Goal: Task Accomplishment & Management: Use online tool/utility

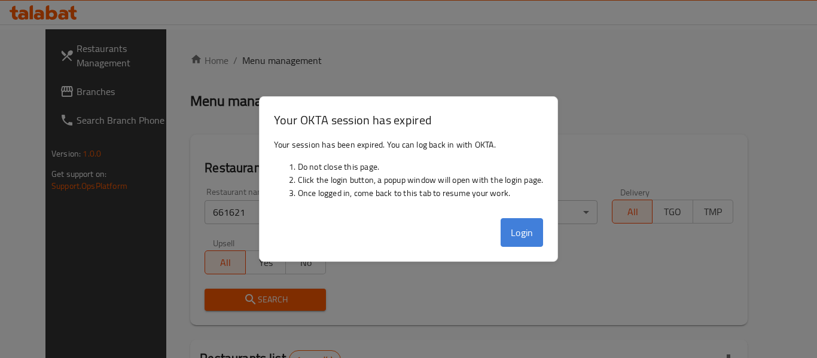
click at [526, 234] on button "Login" at bounding box center [522, 232] width 43 height 29
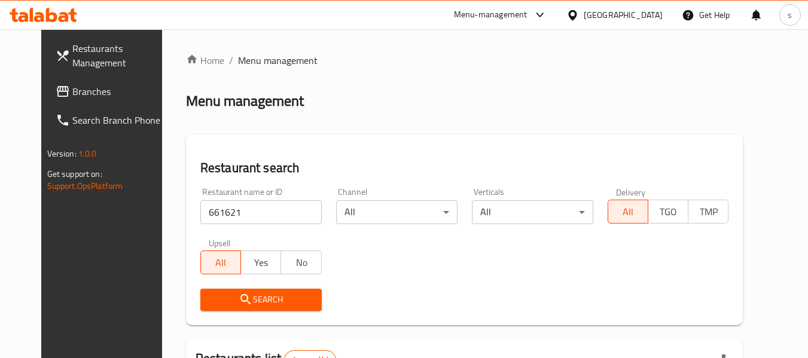
click at [644, 13] on div "Qatar" at bounding box center [623, 14] width 79 height 13
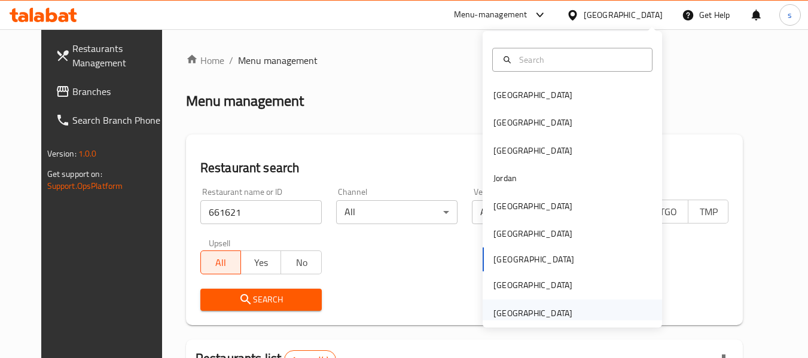
click at [516, 314] on div "[GEOGRAPHIC_DATA]" at bounding box center [533, 313] width 79 height 13
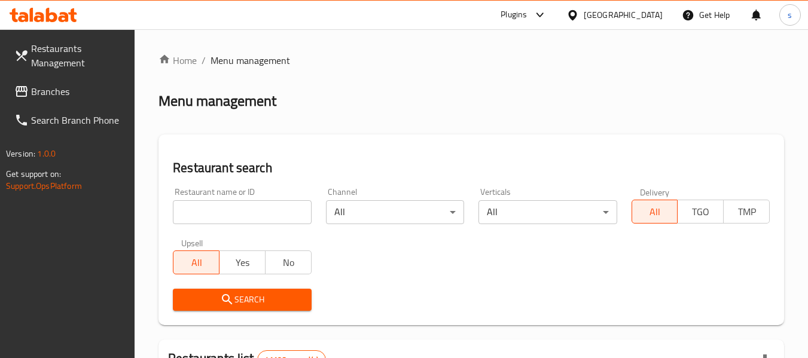
click at [38, 90] on span "Branches" at bounding box center [78, 91] width 95 height 14
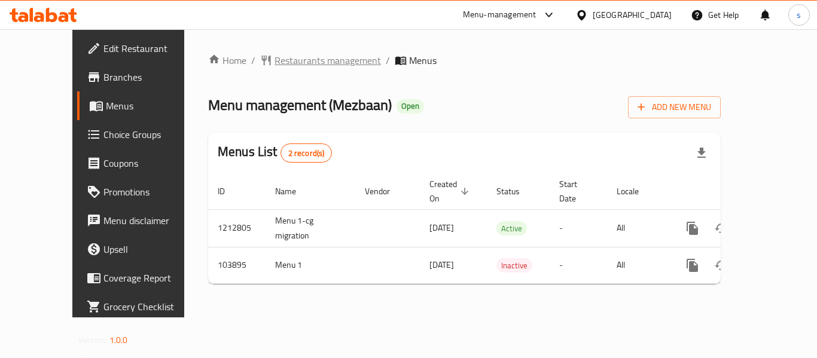
click at [275, 62] on span "Restaurants management" at bounding box center [328, 60] width 106 height 14
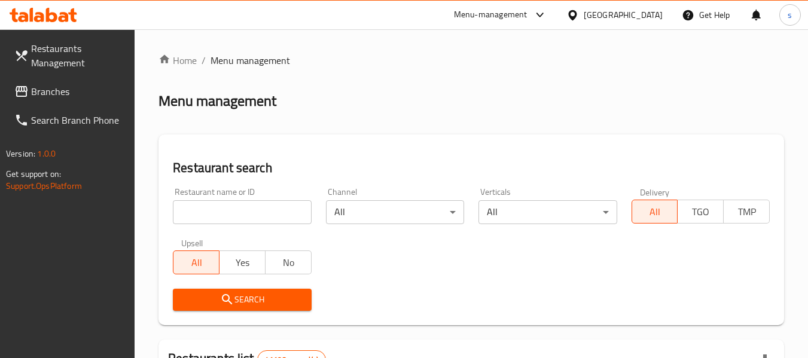
click at [202, 210] on input "search" at bounding box center [242, 212] width 138 height 24
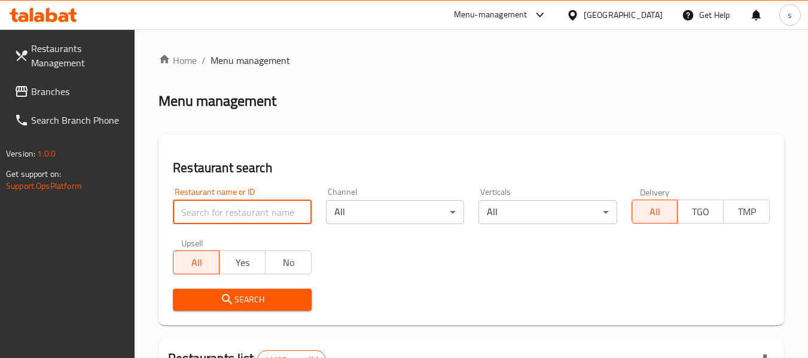
paste input "602746"
type input "602746"
click button "Search" at bounding box center [242, 300] width 138 height 22
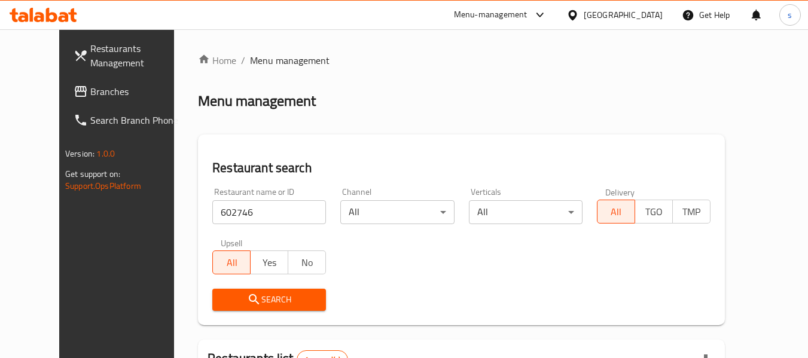
click at [628, 11] on div "[GEOGRAPHIC_DATA]" at bounding box center [623, 14] width 79 height 13
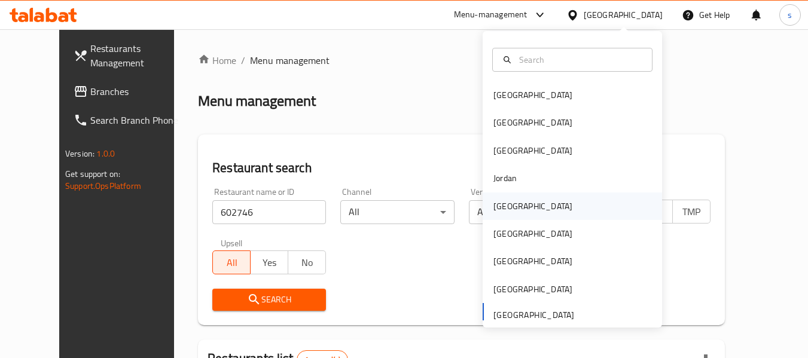
click at [497, 205] on div "[GEOGRAPHIC_DATA]" at bounding box center [533, 206] width 79 height 13
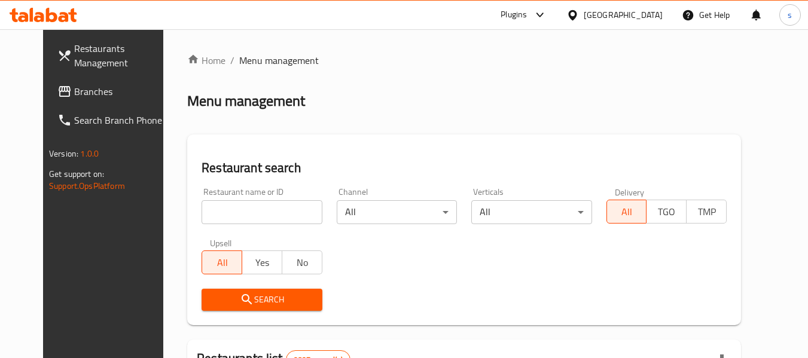
click at [220, 215] on input "search" at bounding box center [262, 212] width 120 height 24
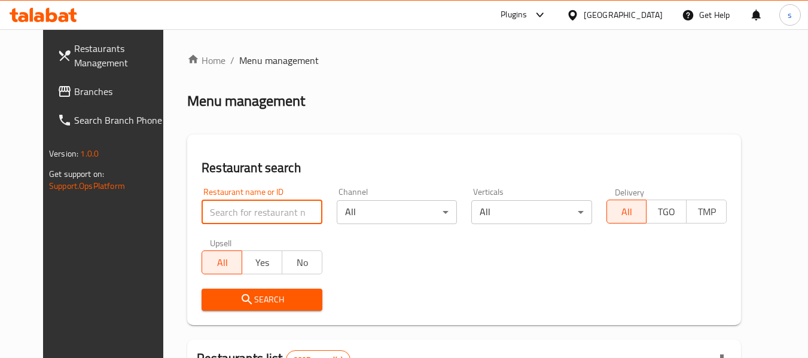
click at [54, 74] on link "Restaurants Management" at bounding box center [113, 55] width 130 height 43
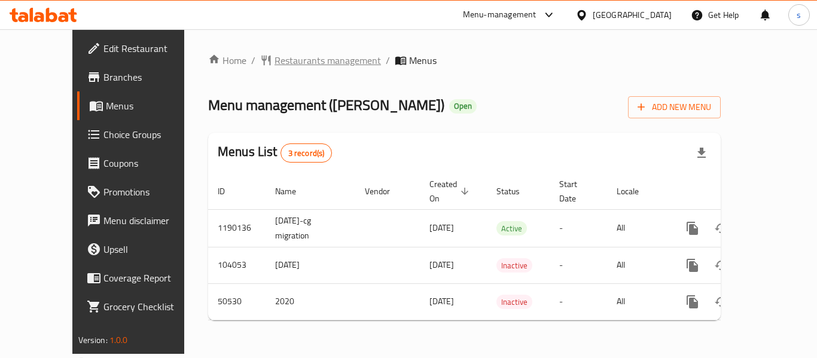
click at [275, 53] on span "Restaurants management" at bounding box center [328, 60] width 106 height 14
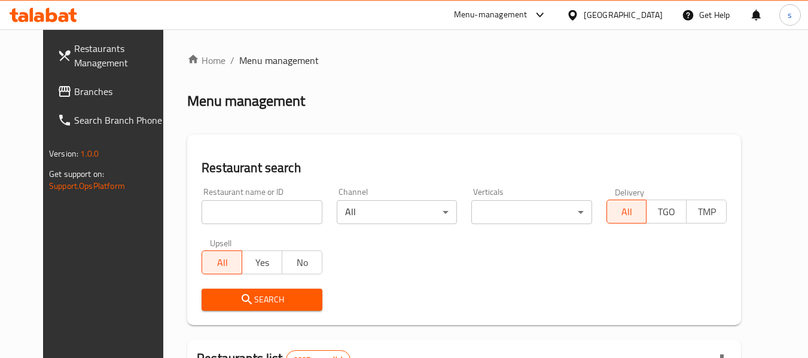
click at [208, 215] on input "search" at bounding box center [262, 212] width 120 height 24
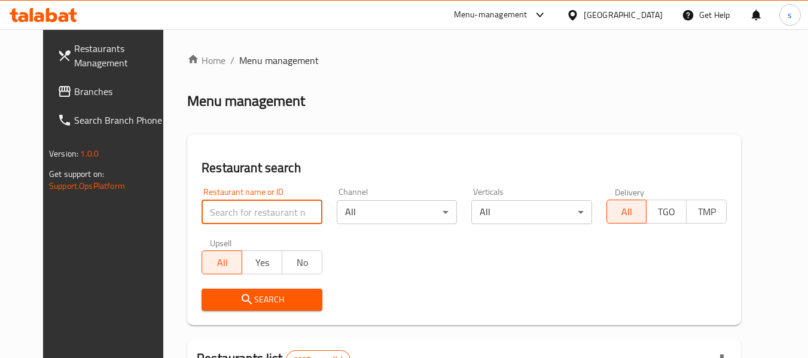
paste input "21780"
type input "21780"
click button "Search" at bounding box center [262, 300] width 120 height 22
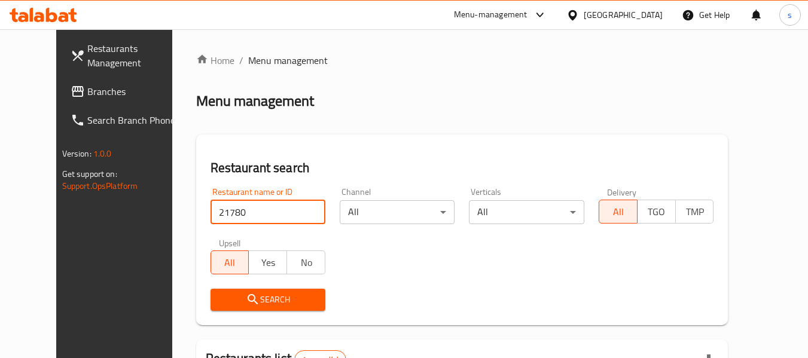
scroll to position [165, 0]
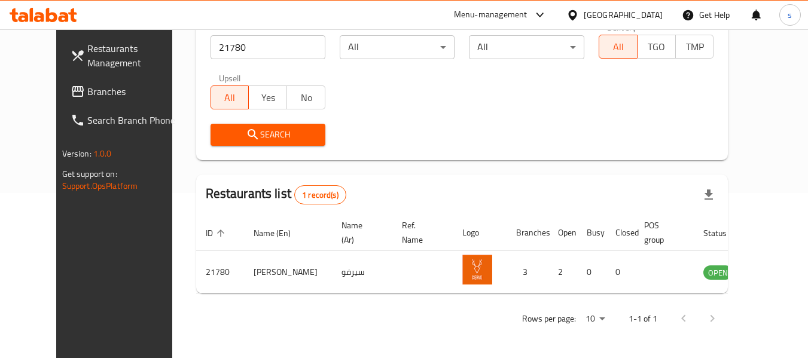
click at [646, 14] on div "[GEOGRAPHIC_DATA]" at bounding box center [623, 14] width 79 height 13
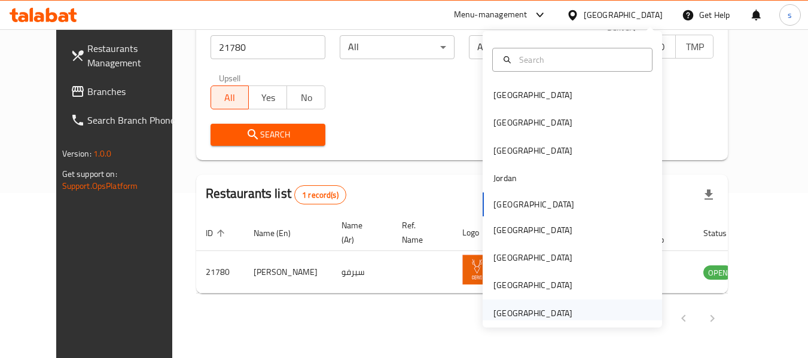
click at [517, 313] on div "[GEOGRAPHIC_DATA]" at bounding box center [533, 313] width 79 height 13
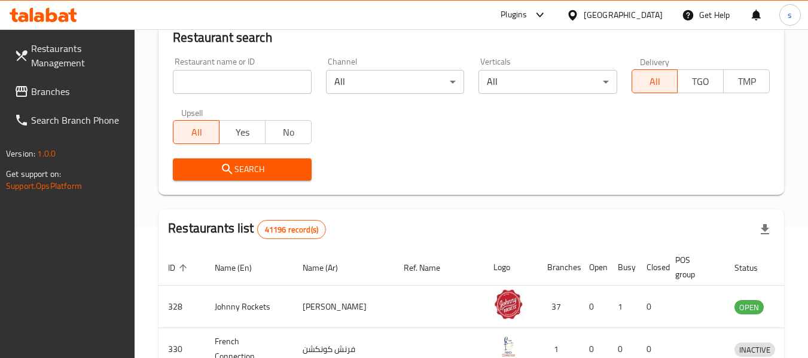
scroll to position [165, 0]
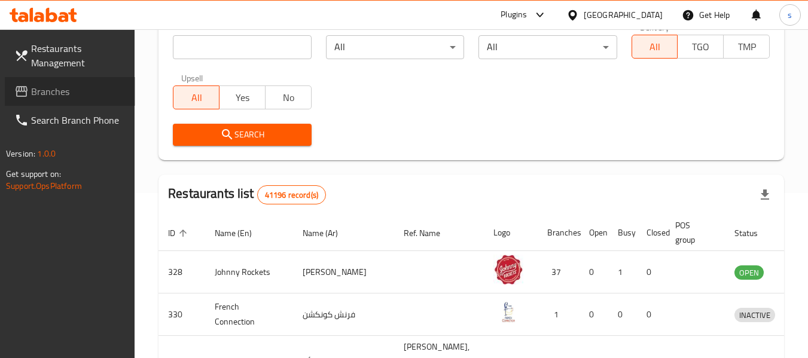
click at [55, 89] on span "Branches" at bounding box center [78, 91] width 95 height 14
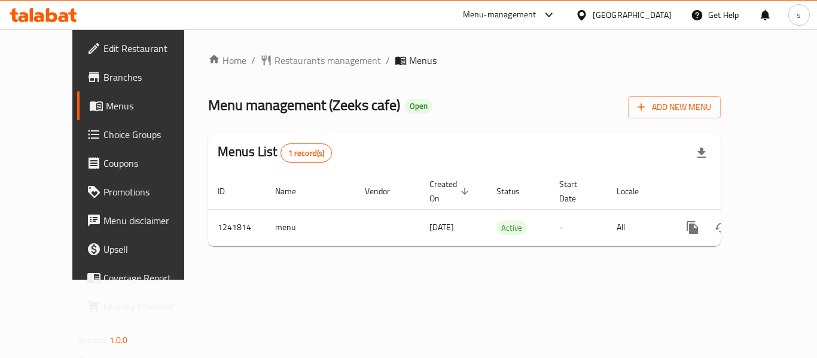
click at [275, 59] on span "Restaurants management" at bounding box center [328, 60] width 106 height 14
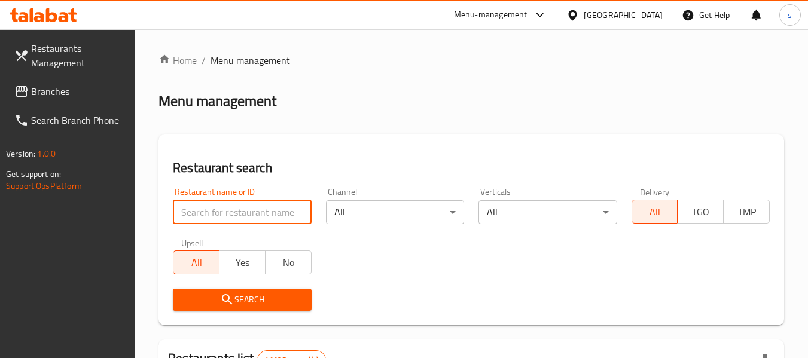
click at [220, 215] on input "search" at bounding box center [242, 212] width 138 height 24
paste input "680867"
type input "680867"
click button "Search" at bounding box center [242, 300] width 138 height 22
